Goal: Information Seeking & Learning: Learn about a topic

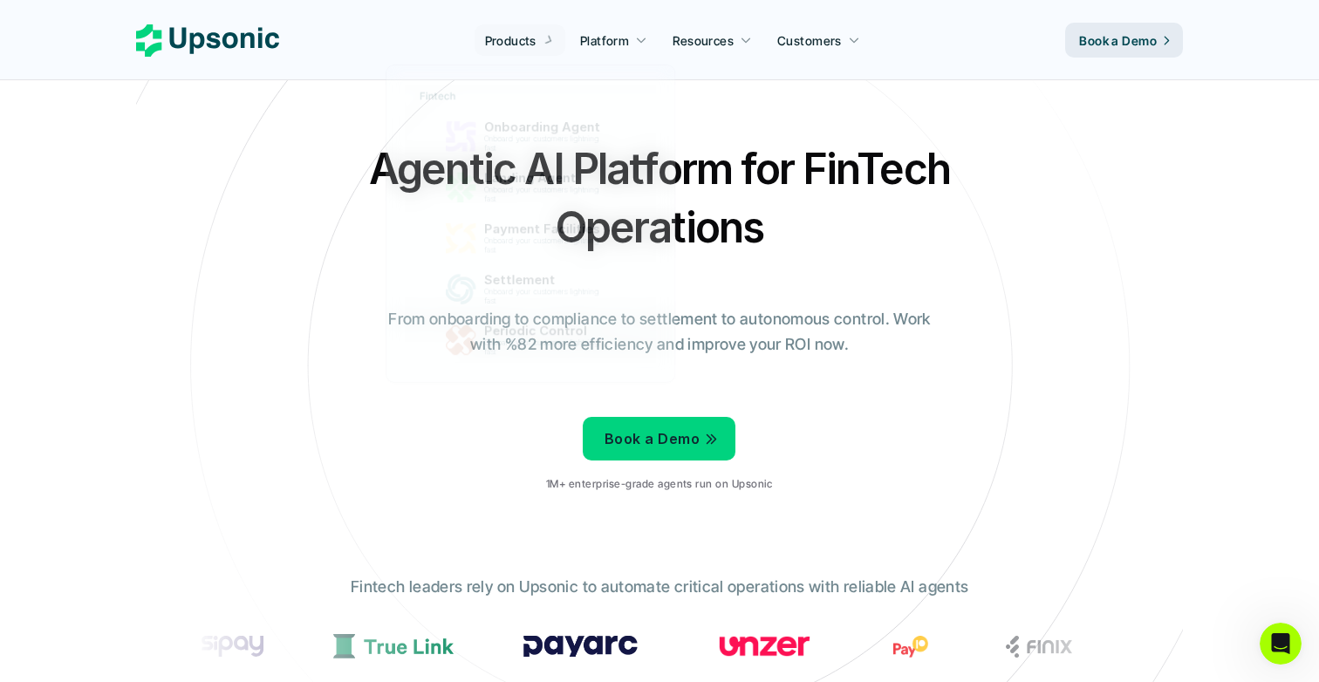
click at [351, 185] on div "Agentic AI Platform for FinTech Operations From onboarding to compliance to set…" at bounding box center [659, 323] width 1020 height 366
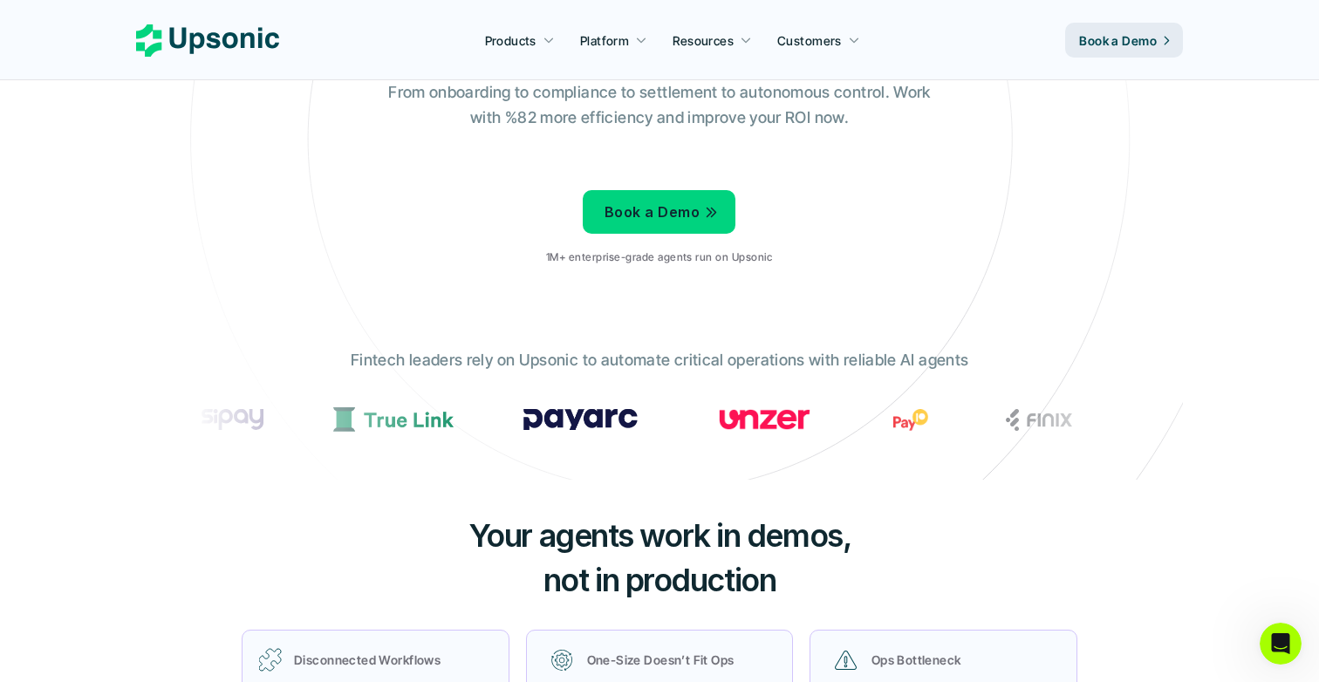
scroll to position [203, 0]
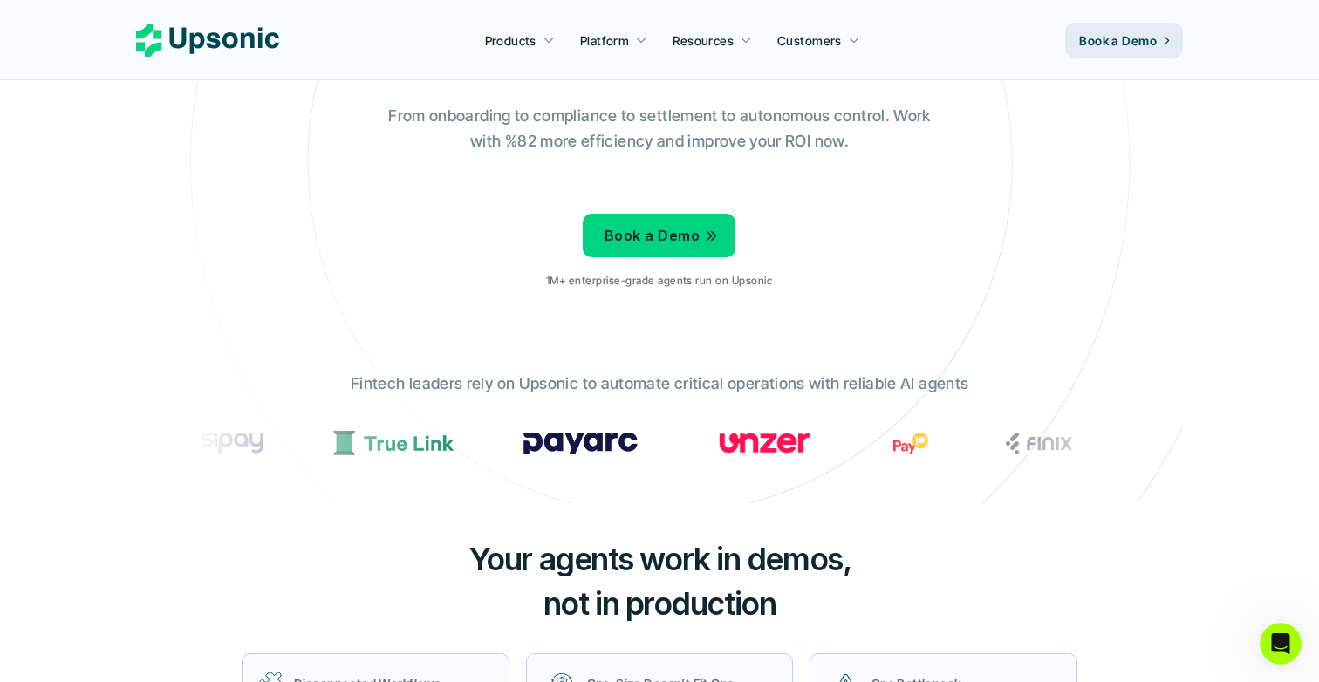
drag, startPoint x: 739, startPoint y: 443, endPoint x: 502, endPoint y: 436, distance: 236.5
click at [266, 440] on div at bounding box center [235, 443] width 62 height 21
drag, startPoint x: 706, startPoint y: 432, endPoint x: 840, endPoint y: 433, distance: 133.4
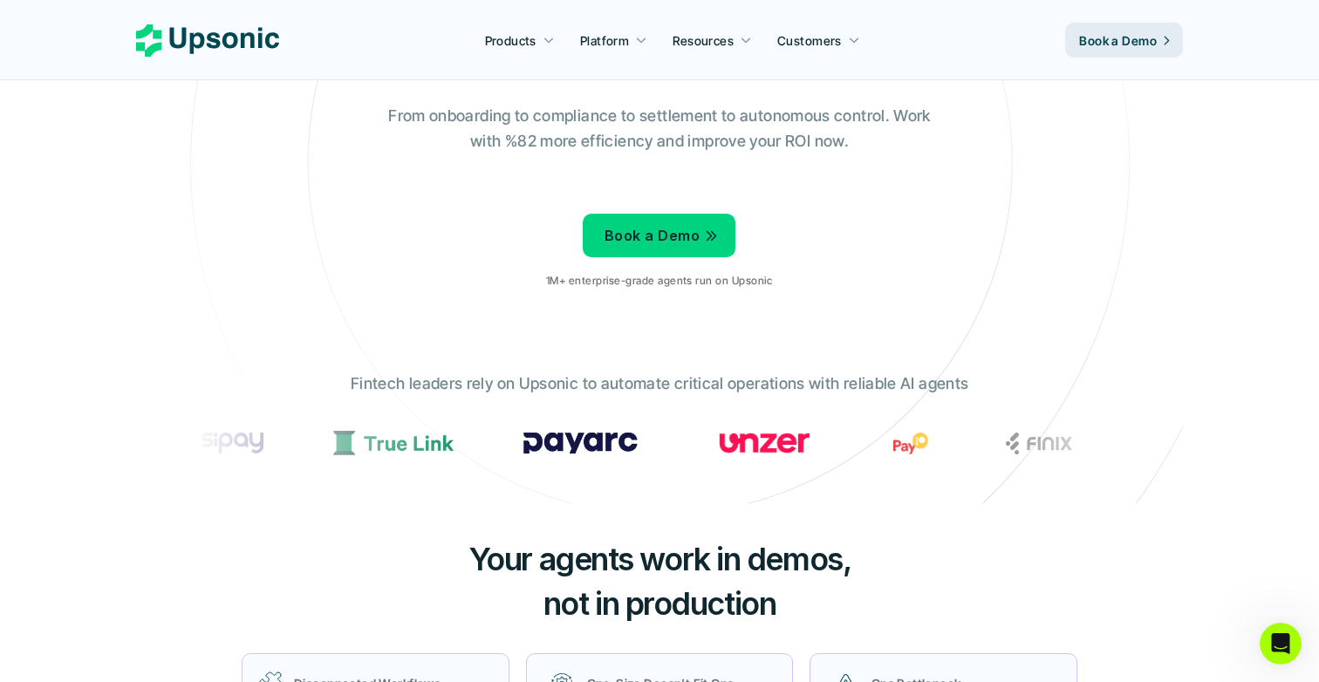
click at [269, 433] on div at bounding box center [238, 443] width 62 height 21
click at [265, 433] on div at bounding box center [234, 443] width 62 height 21
click at [269, 433] on div at bounding box center [239, 443] width 62 height 21
click at [281, 433] on div at bounding box center [250, 443] width 62 height 21
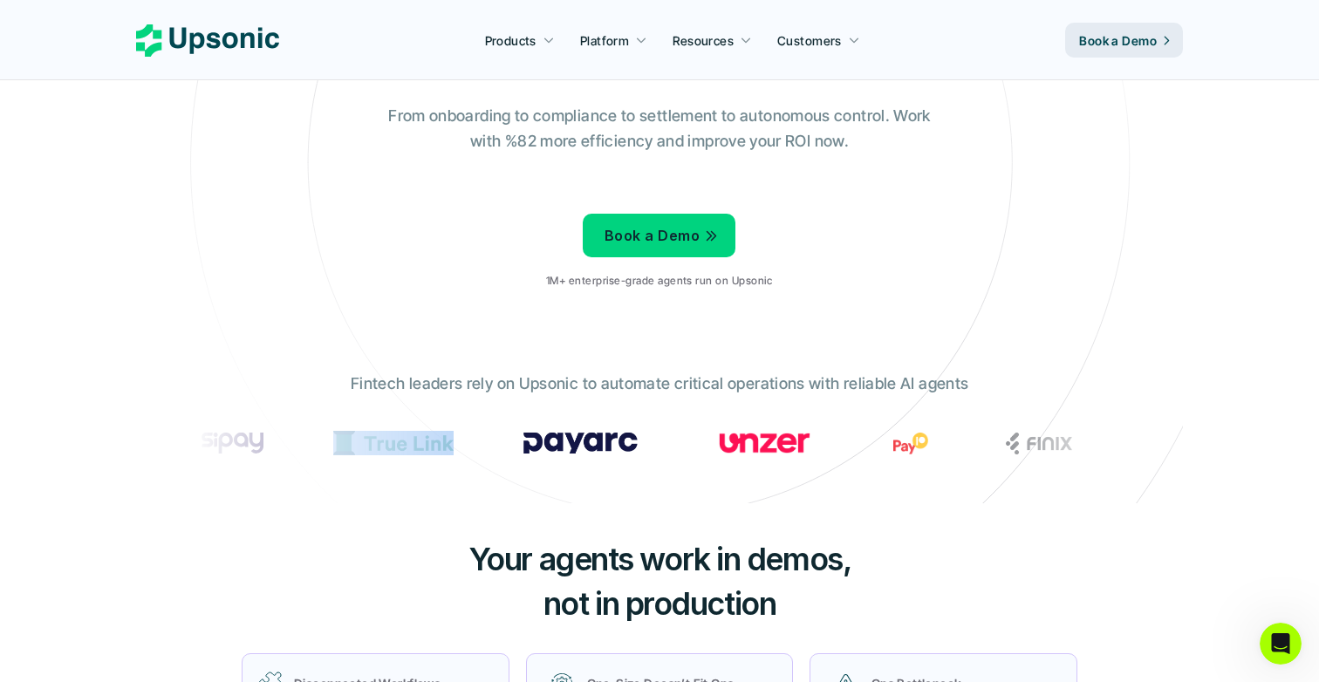
click at [266, 443] on div at bounding box center [235, 443] width 62 height 21
click at [267, 443] on div at bounding box center [236, 443] width 62 height 21
click at [269, 443] on div at bounding box center [238, 443] width 62 height 21
click at [266, 443] on div at bounding box center [235, 443] width 62 height 21
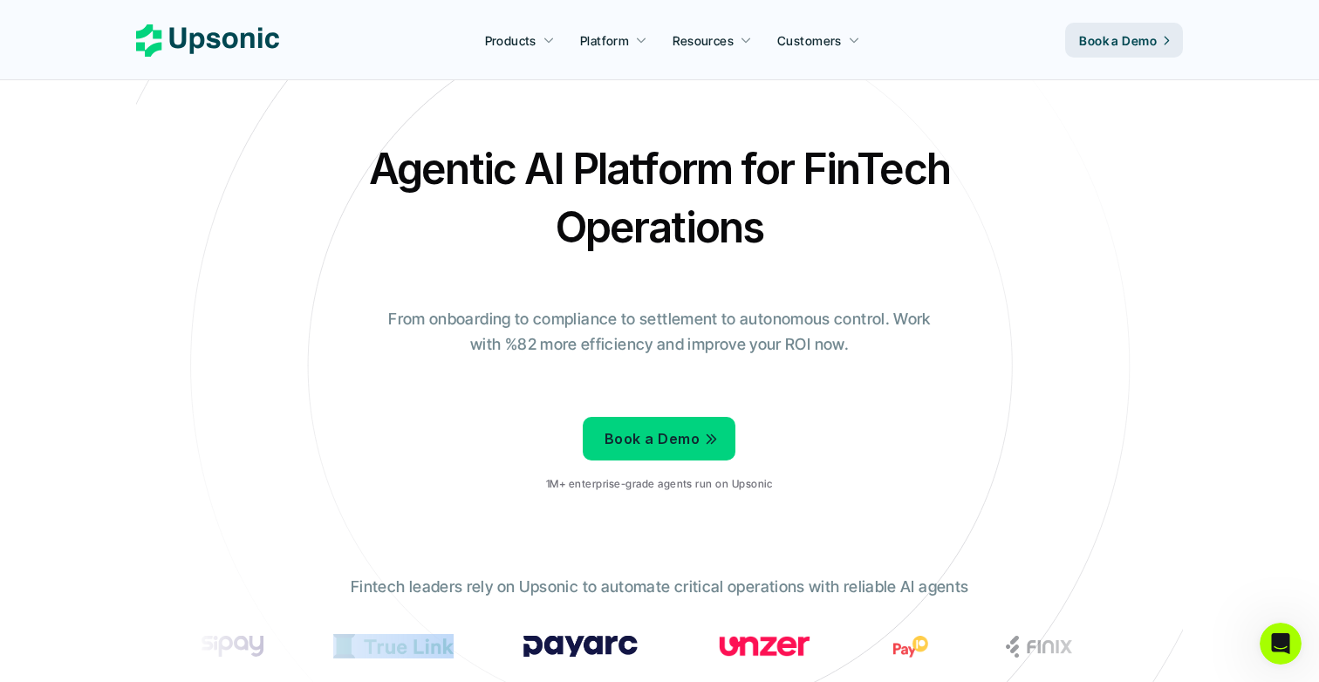
scroll to position [0, 0]
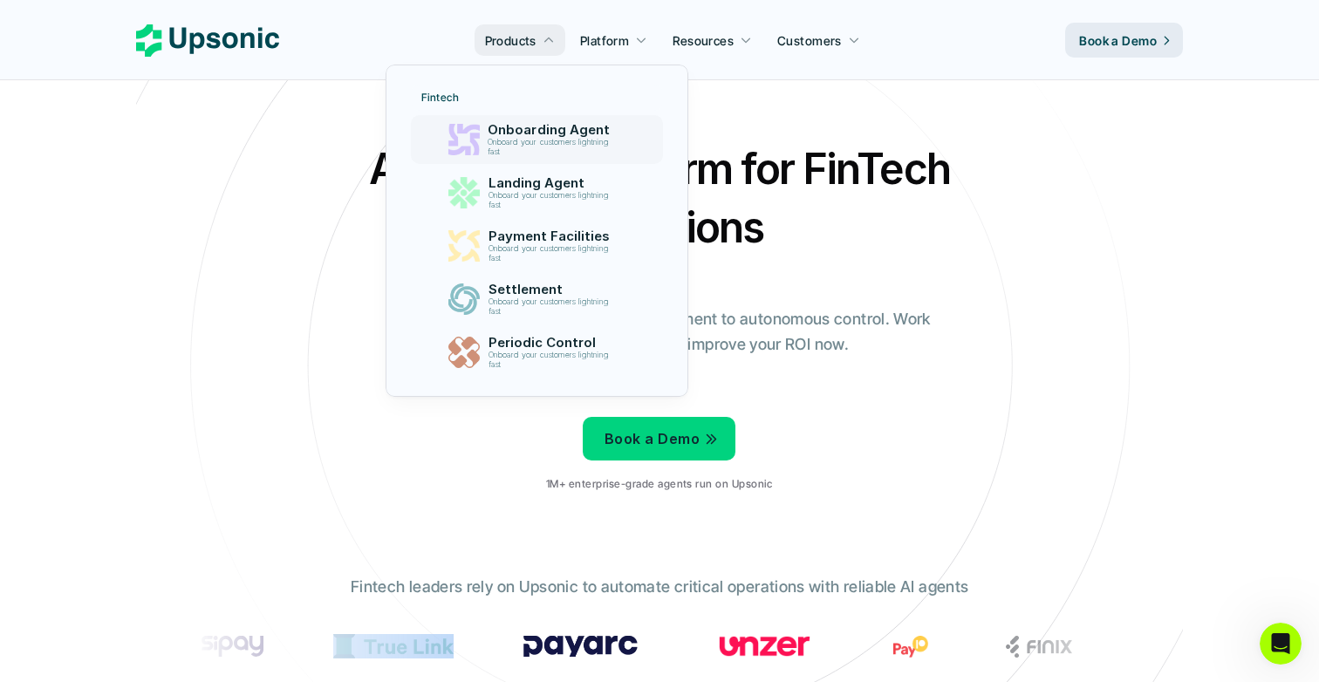
click at [508, 126] on p "Onboarding Agent" at bounding box center [552, 130] width 129 height 16
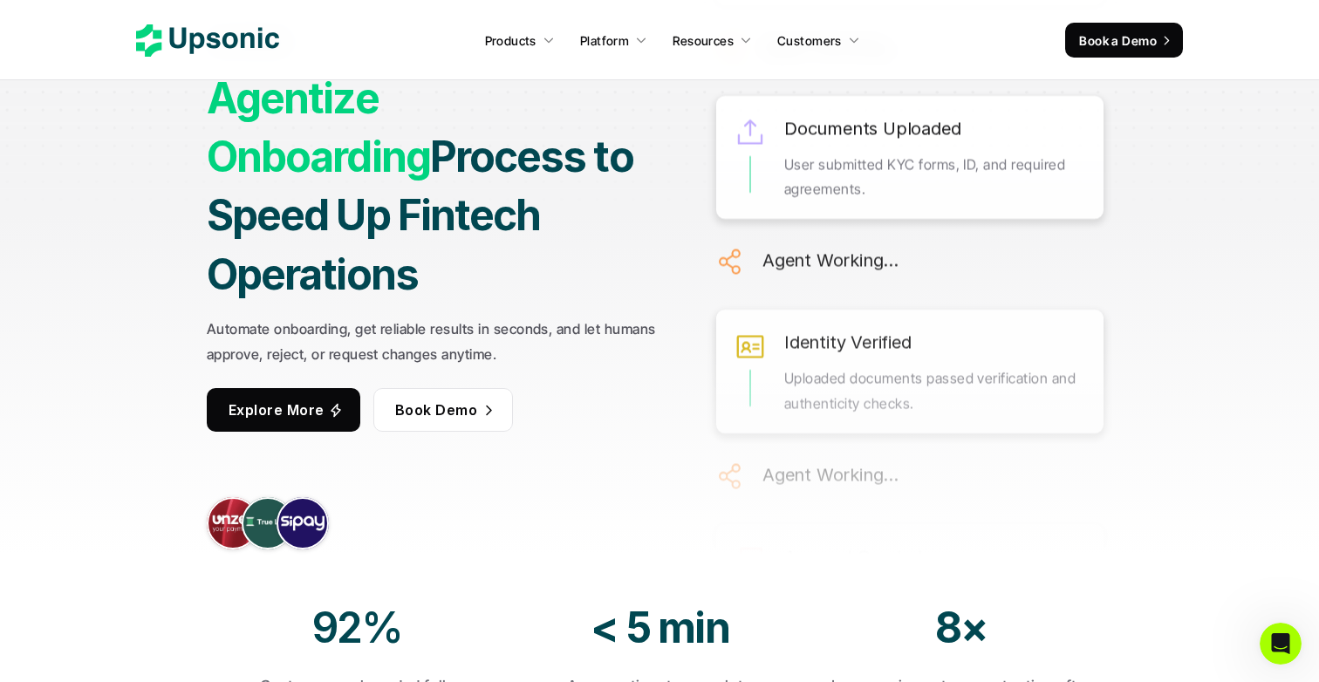
scroll to position [176, 0]
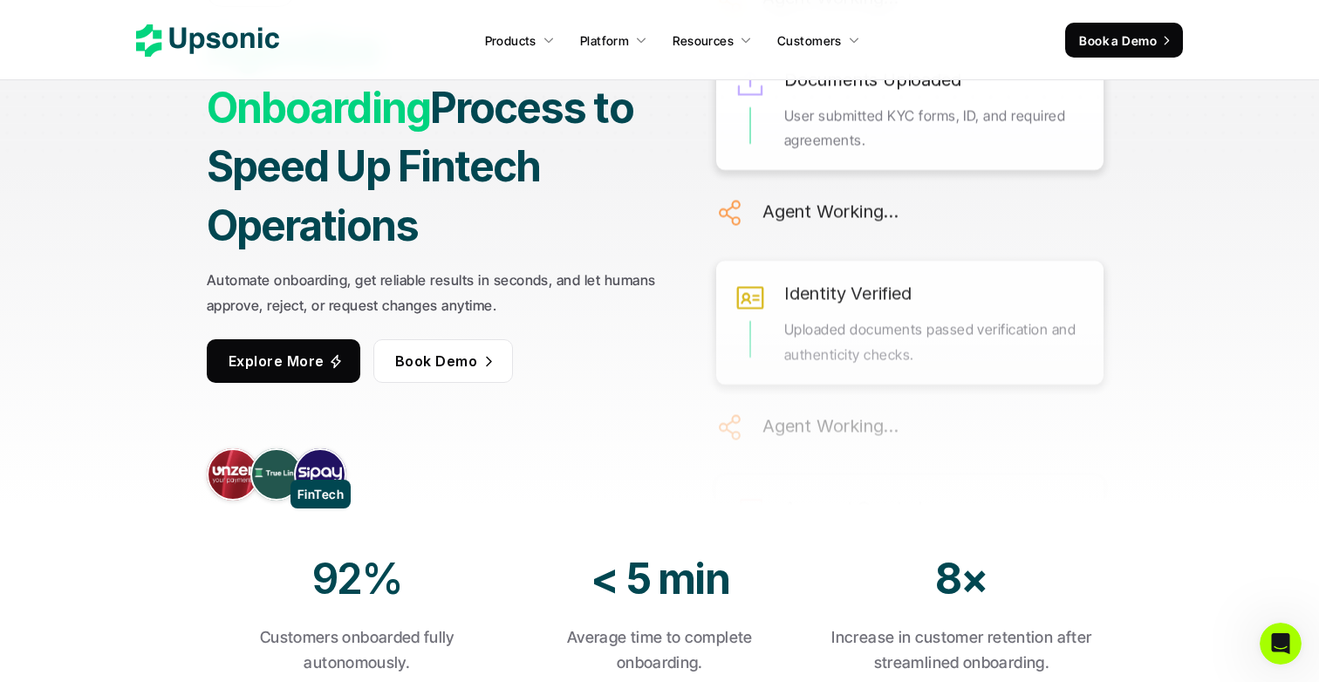
click at [319, 454] on link at bounding box center [320, 474] width 52 height 52
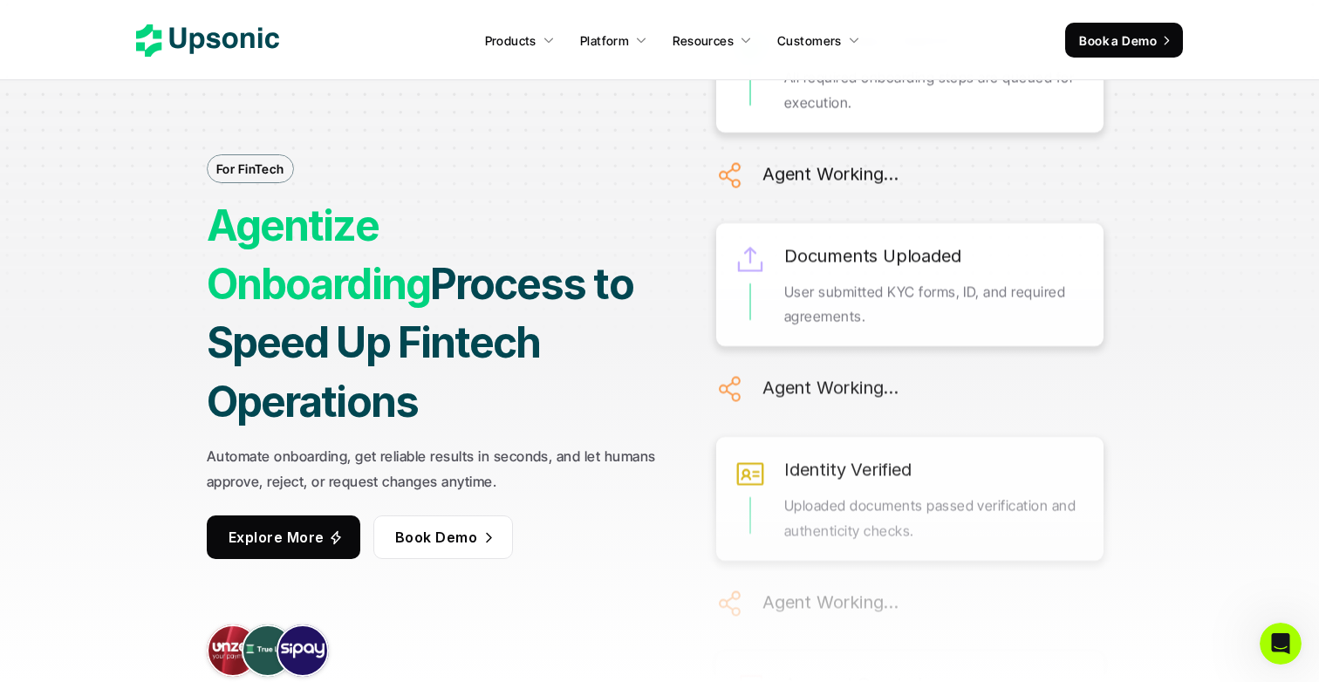
scroll to position [0, 0]
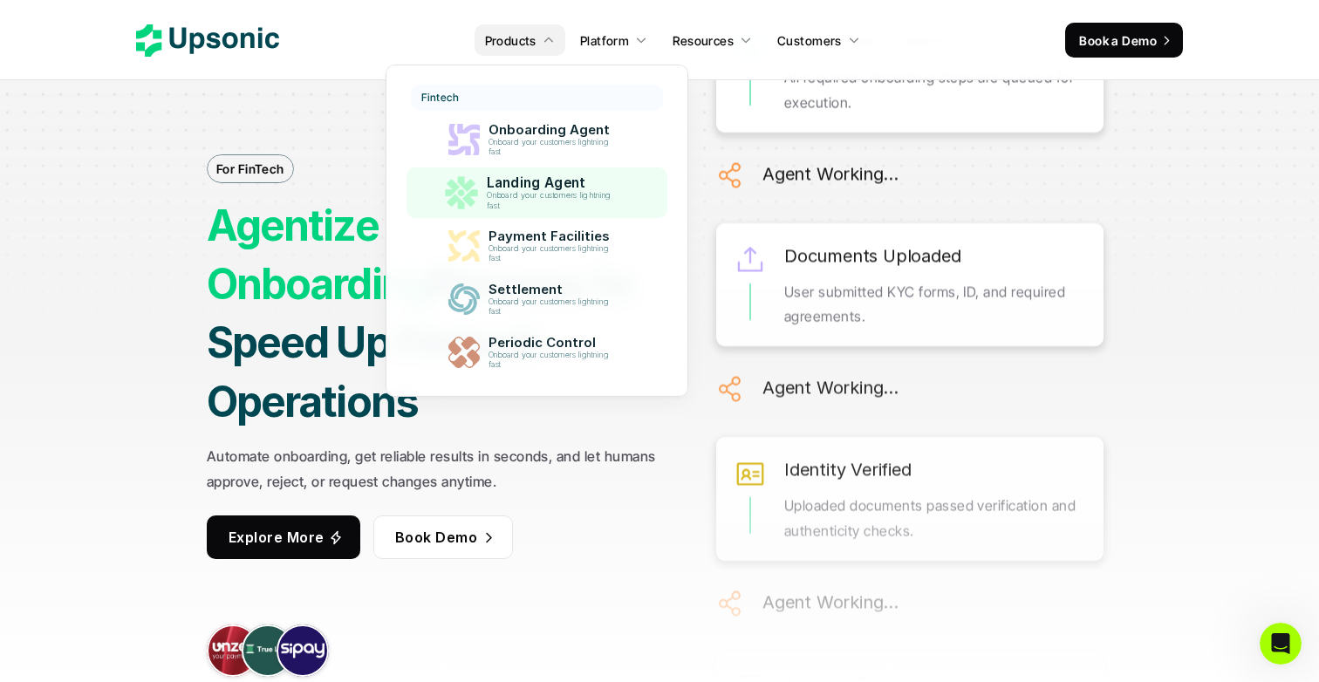
click at [536, 181] on p "Landing Agent" at bounding box center [552, 183] width 133 height 17
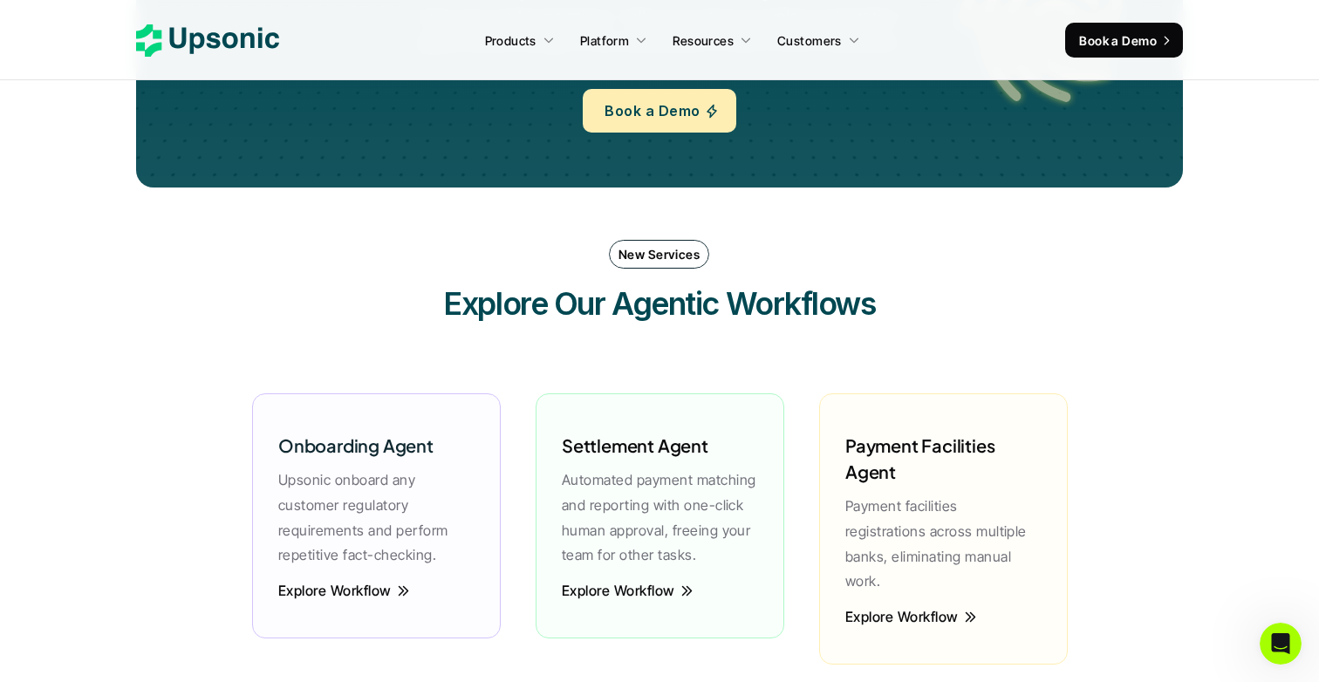
scroll to position [3897, 0]
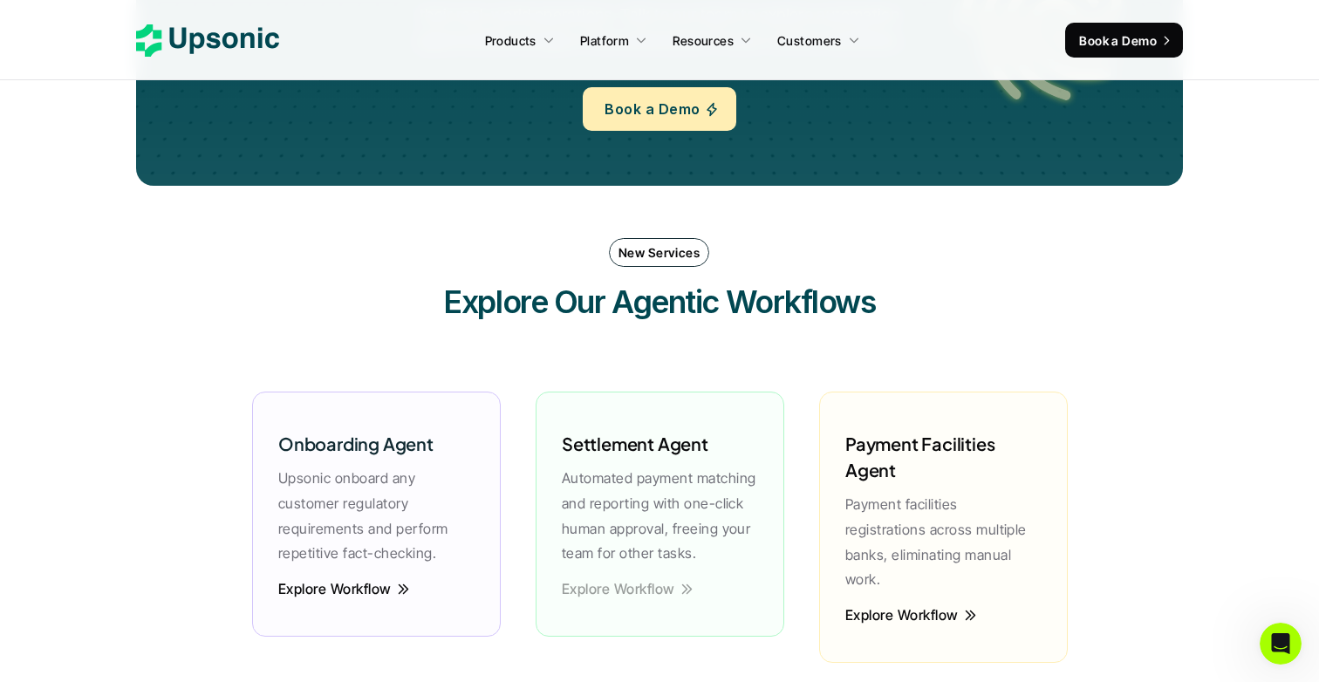
click at [620, 587] on p "Explore Workflow" at bounding box center [618, 589] width 113 height 4
